Goal: Find specific page/section: Find specific page/section

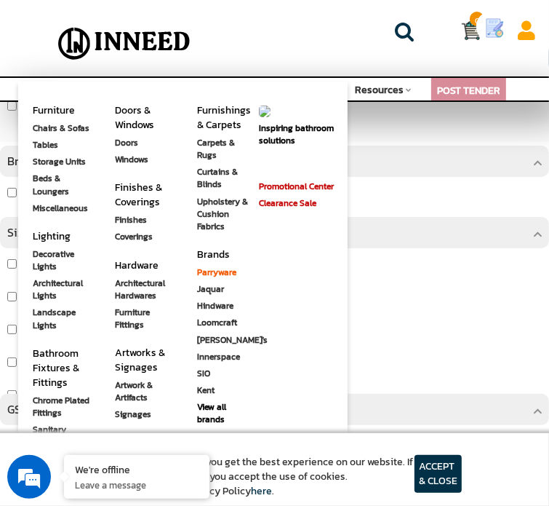
scroll to position [218, 0]
click at [216, 404] on link "View all brands" at bounding box center [212, 412] width 29 height 25
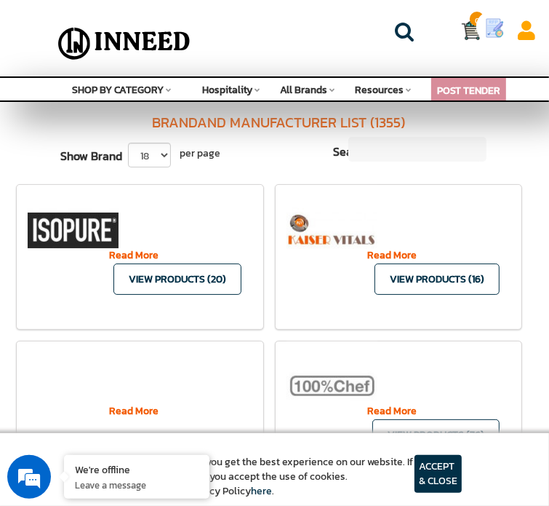
click at [376, 150] on input "text" at bounding box center [415, 151] width 132 height 22
type input "CANASIN"
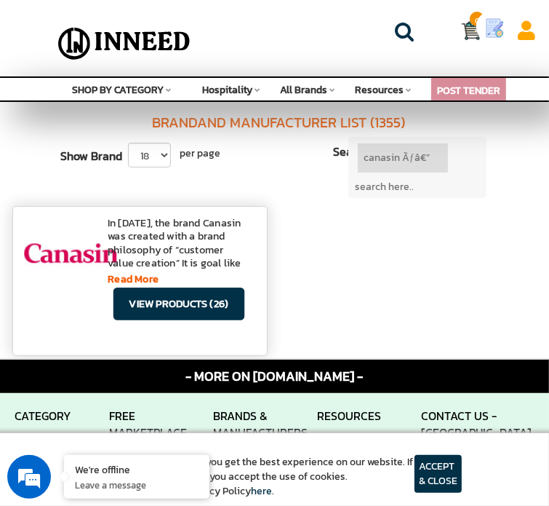
click at [191, 308] on link "view products (26)" at bounding box center [178, 303] width 131 height 32
click at [226, 299] on link "view products (26)" at bounding box center [178, 303] width 131 height 32
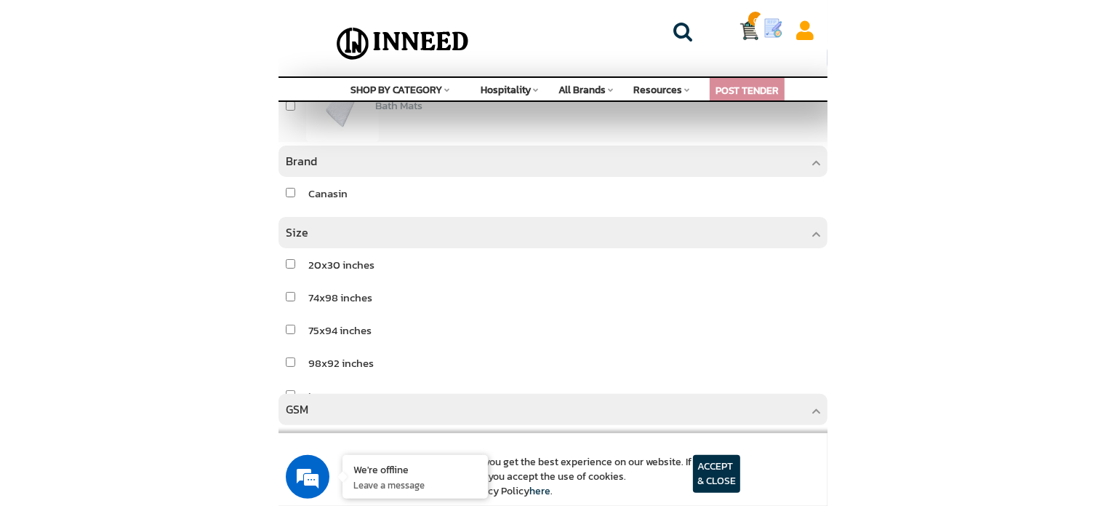
scroll to position [860, 0]
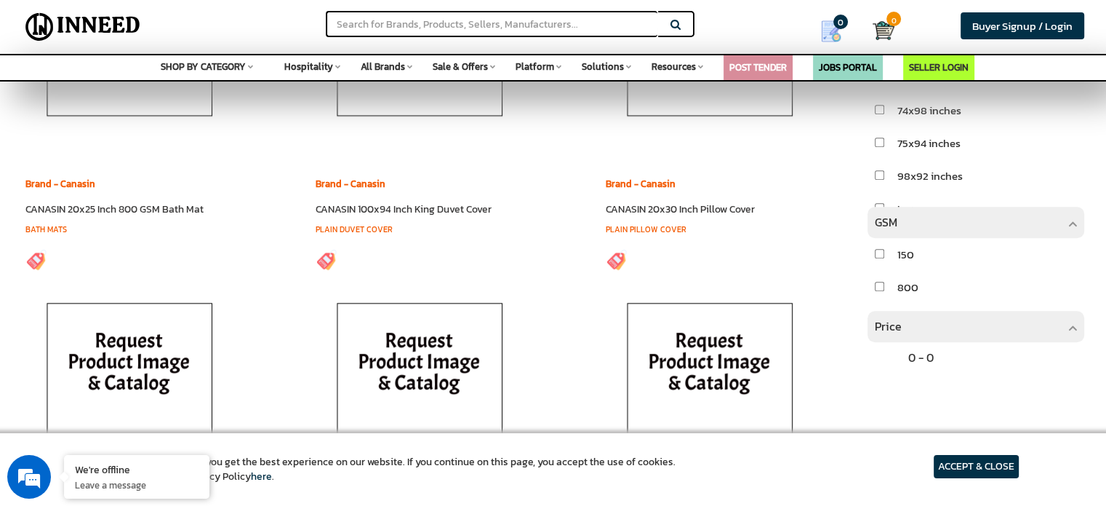
click at [548, 468] on article "ACCEPT & CLOSE" at bounding box center [976, 466] width 85 height 23
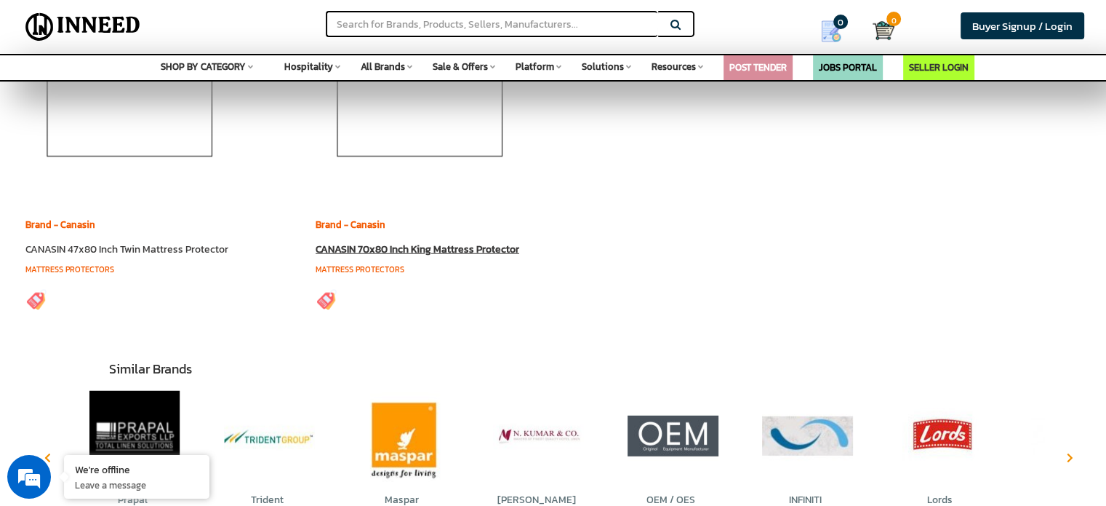
scroll to position [3915, 0]
